Goal: Find specific page/section: Find specific page/section

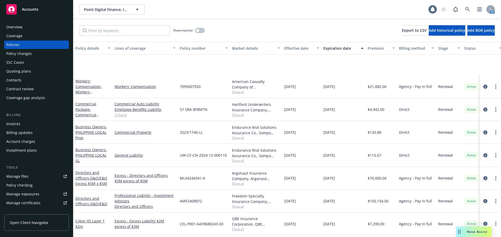
scroll to position [52, 0]
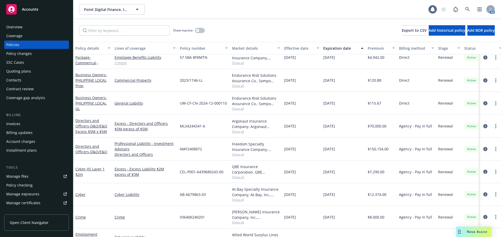
click at [30, 8] on span "Accounts" at bounding box center [30, 9] width 16 height 4
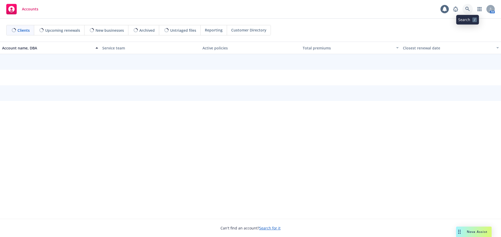
click at [467, 9] on icon at bounding box center [467, 9] width 5 height 5
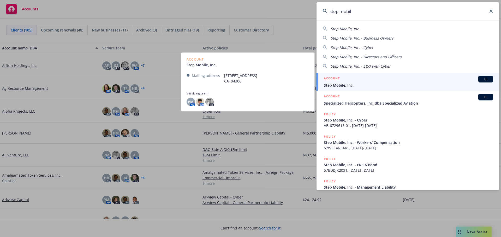
type input "step mobil"
click at [350, 84] on span "Step Mobile, Inc." at bounding box center [408, 85] width 169 height 5
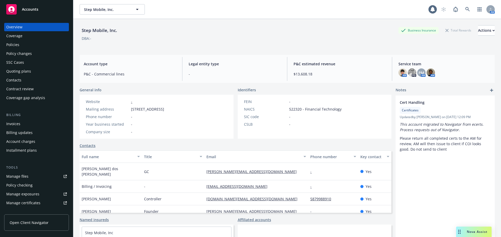
click at [13, 44] on div "Policies" at bounding box center [12, 45] width 13 height 8
